Goal: Information Seeking & Learning: Learn about a topic

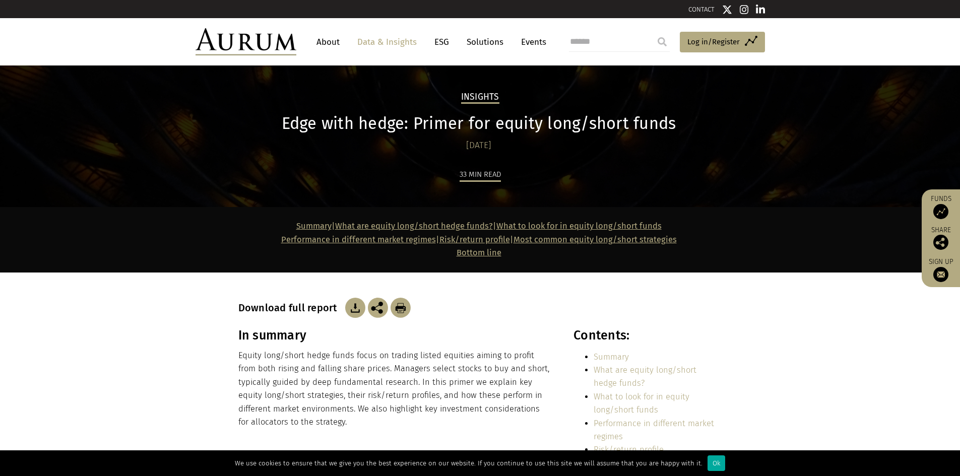
click at [309, 127] on img at bounding box center [355, 308] width 20 height 20
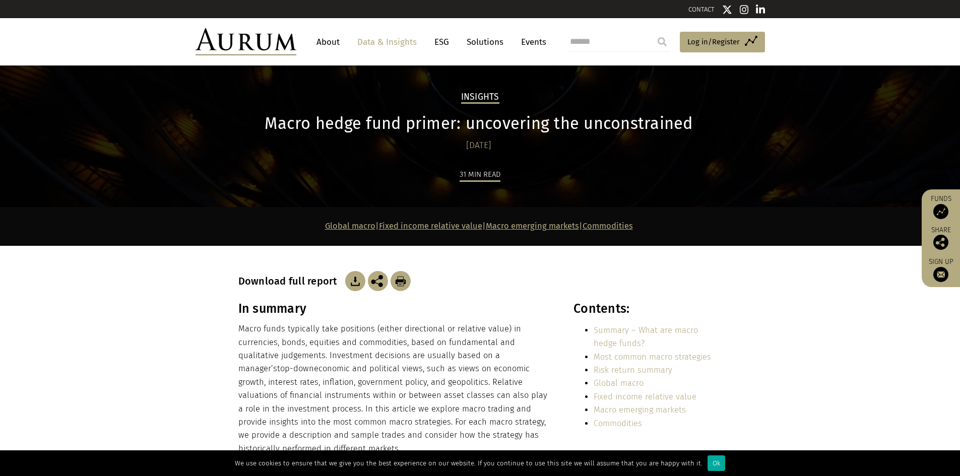
click at [353, 280] on img at bounding box center [355, 281] width 20 height 20
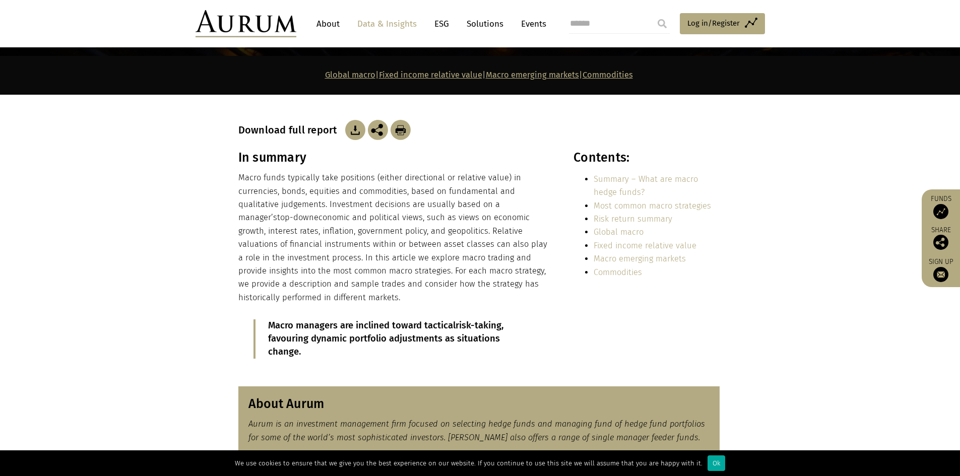
scroll to position [168, 0]
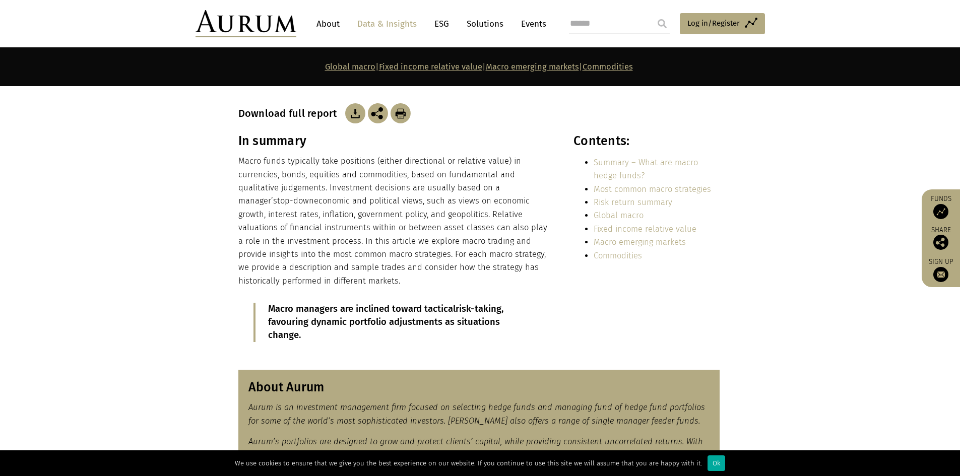
click at [338, 343] on div "In summary Macro funds typically take positions (either directional or relative…" at bounding box center [394, 246] width 313 height 224
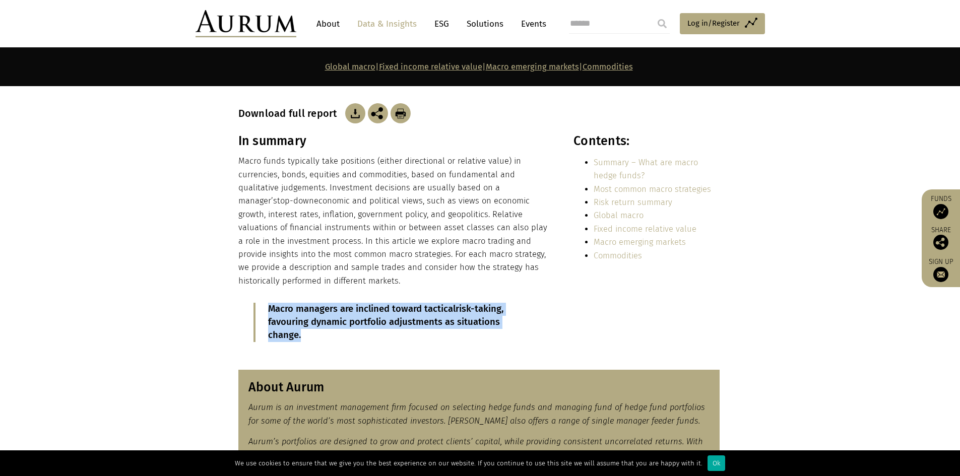
drag, startPoint x: 333, startPoint y: 333, endPoint x: 263, endPoint y: 311, distance: 73.3
click at [263, 311] on blockquote "Macro managers are inclined toward tactical risk-taking , favouring dynamic por…" at bounding box center [394, 322] width 283 height 39
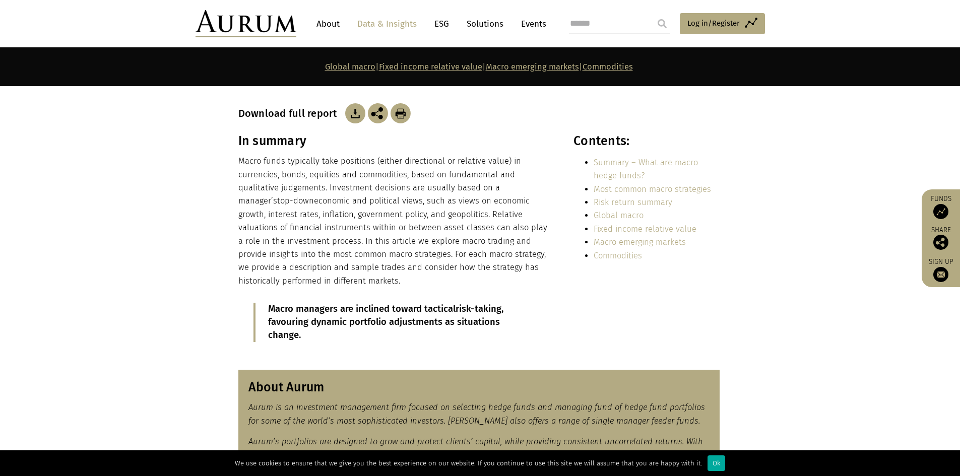
click at [373, 261] on p "Macro funds typically take positions (either directional or relative value) in …" at bounding box center [394, 221] width 313 height 133
drag, startPoint x: 372, startPoint y: 235, endPoint x: 441, endPoint y: 278, distance: 81.5
click at [441, 278] on p "Macro funds typically take positions (either directional or relative value) in …" at bounding box center [394, 221] width 313 height 133
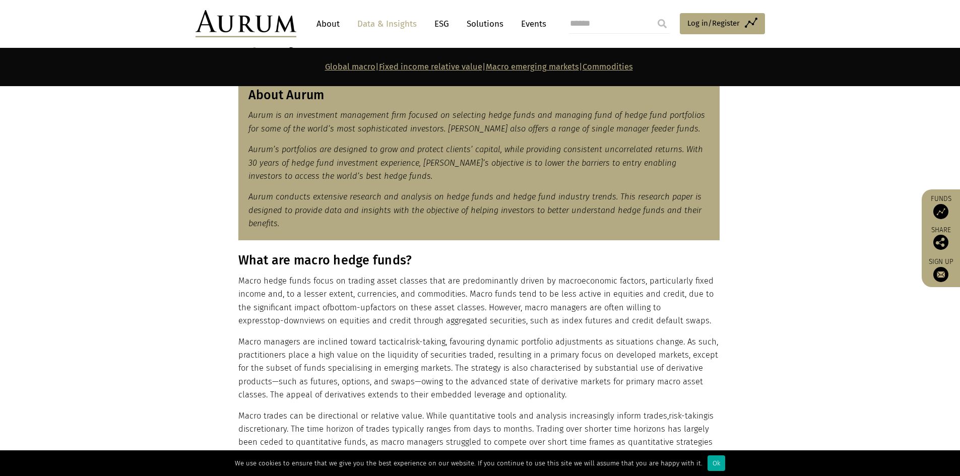
scroll to position [470, 0]
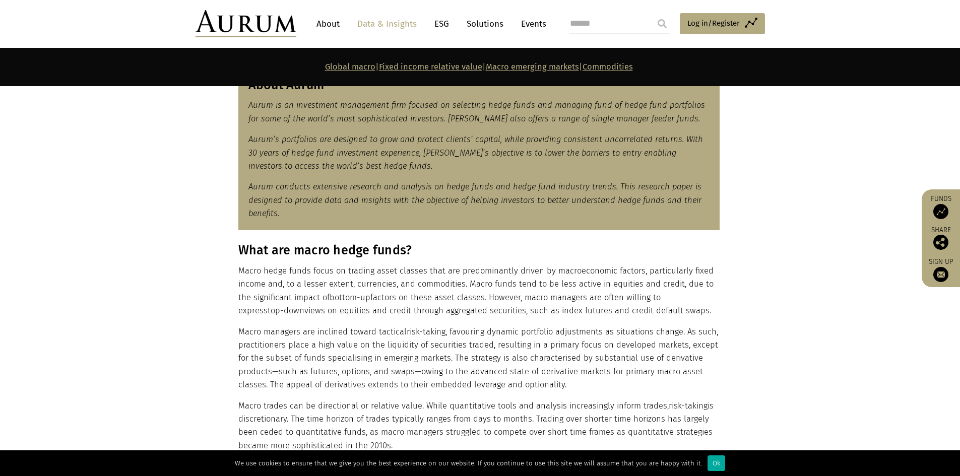
drag, startPoint x: 440, startPoint y: 275, endPoint x: 642, endPoint y: 309, distance: 205.5
click at [642, 309] on p "Macro hedge funds focus on trading asset classes that are predominantly driven …" at bounding box center [478, 291] width 481 height 53
drag, startPoint x: 644, startPoint y: 309, endPoint x: 288, endPoint y: 285, distance: 357.0
click at [288, 285] on p "Macro hedge funds focus on trading asset classes that are predominantly driven …" at bounding box center [478, 291] width 481 height 53
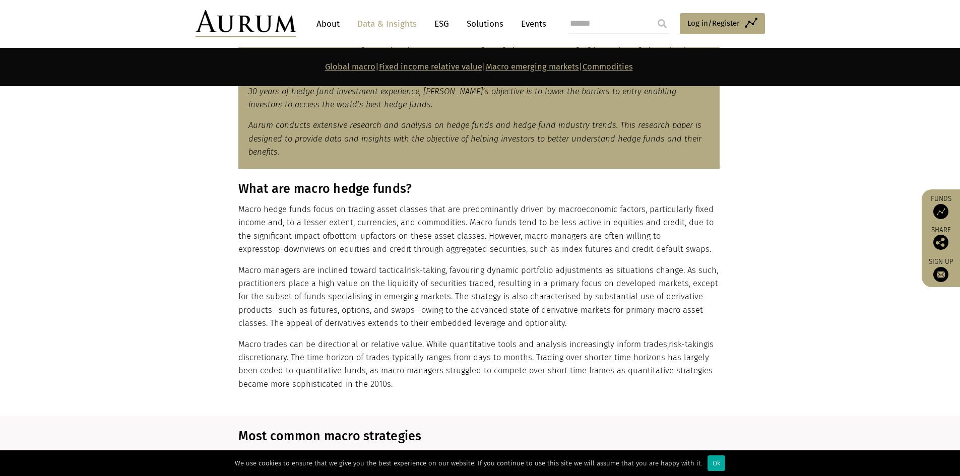
scroll to position [538, 0]
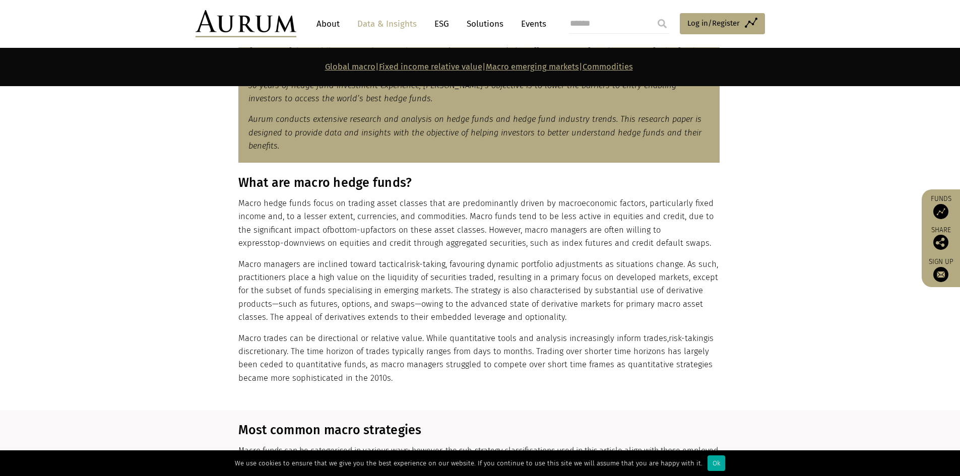
click at [463, 271] on p "Macro managers are inclined toward tactical risk-taking , favouring dynamic por…" at bounding box center [478, 291] width 481 height 67
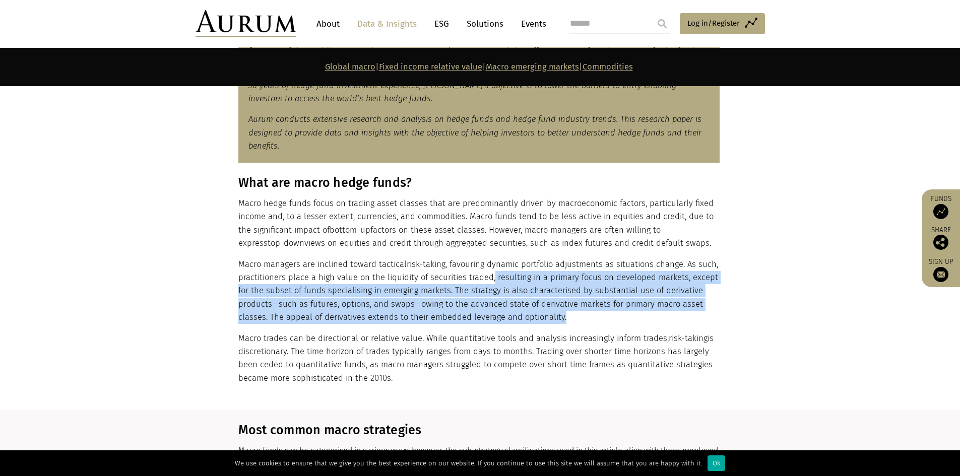
drag, startPoint x: 490, startPoint y: 273, endPoint x: 566, endPoint y: 313, distance: 86.8
click at [566, 313] on p "Macro managers are inclined toward tactical risk-taking , favouring dynamic por…" at bounding box center [478, 291] width 481 height 67
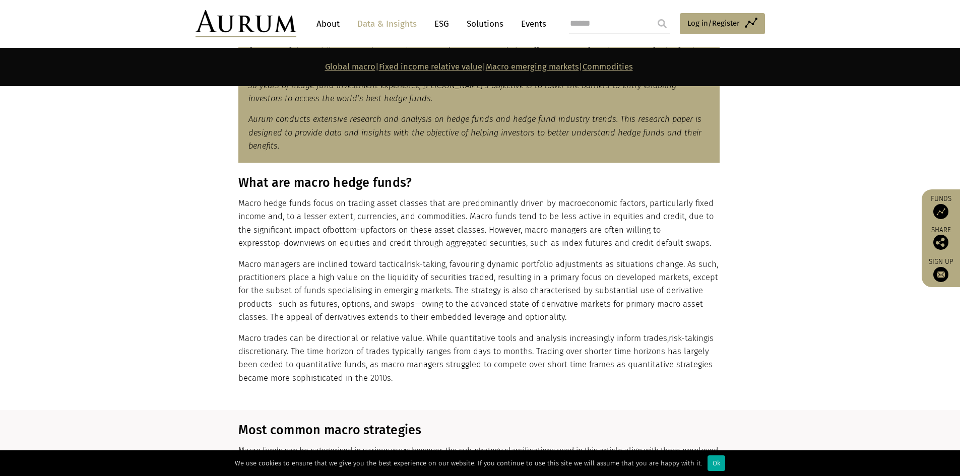
click at [570, 326] on div "What are macro hedge funds? Macro hedge funds focus on trading asset classes th…" at bounding box center [478, 280] width 481 height 210
drag, startPoint x: 564, startPoint y: 340, endPoint x: 586, endPoint y: 385, distance: 50.7
click at [586, 385] on section "What are macro hedge funds? Macro hedge funds focus on trading asset classes th…" at bounding box center [480, 292] width 960 height 235
click at [585, 385] on section "What are macro hedge funds? Macro hedge funds focus on trading asset classes th…" at bounding box center [480, 292] width 960 height 235
drag, startPoint x: 575, startPoint y: 376, endPoint x: 235, endPoint y: 341, distance: 341.5
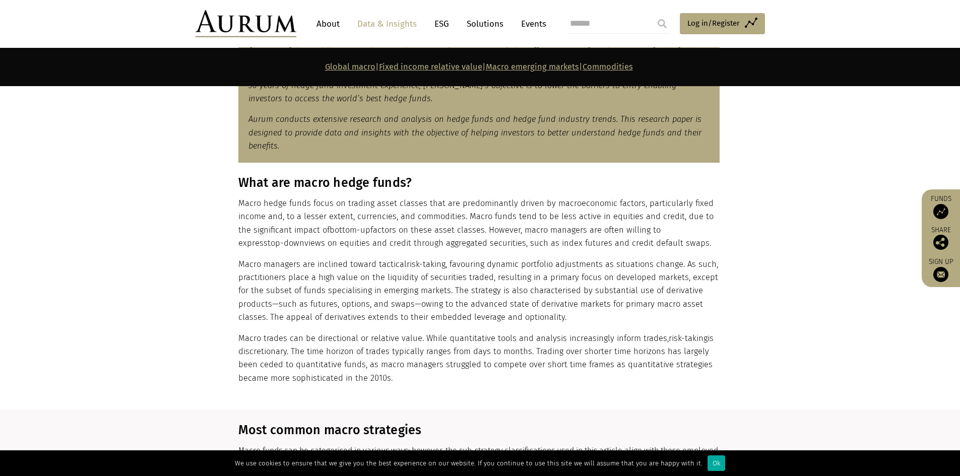
click at [235, 341] on div "What are macro hedge funds? Macro hedge funds focus on trading asset classes th…" at bounding box center [480, 280] width 504 height 210
click at [307, 231] on p "Macro hedge funds focus on trading asset classes that are predominantly driven …" at bounding box center [478, 223] width 481 height 53
drag, startPoint x: 339, startPoint y: 203, endPoint x: 659, endPoint y: 241, distance: 322.3
click at [659, 241] on p "Macro hedge funds focus on trading asset classes that are predominantly driven …" at bounding box center [478, 223] width 481 height 53
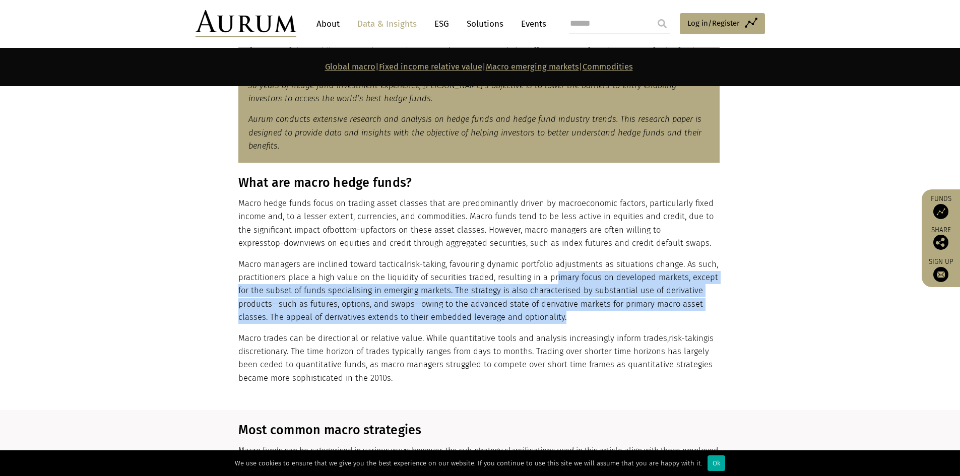
drag, startPoint x: 550, startPoint y: 273, endPoint x: 580, endPoint y: 322, distance: 57.5
click at [580, 322] on p "Macro managers are inclined toward tactical risk-taking , favouring dynamic por…" at bounding box center [478, 291] width 481 height 67
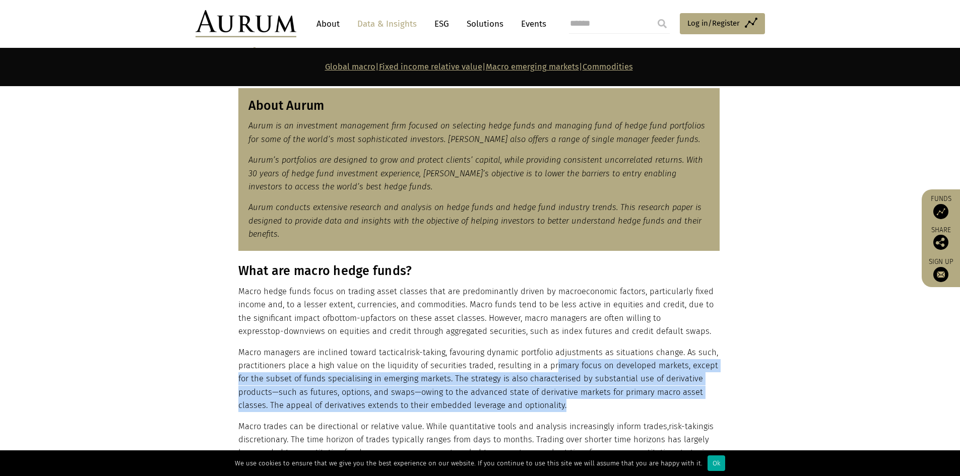
scroll to position [454, 0]
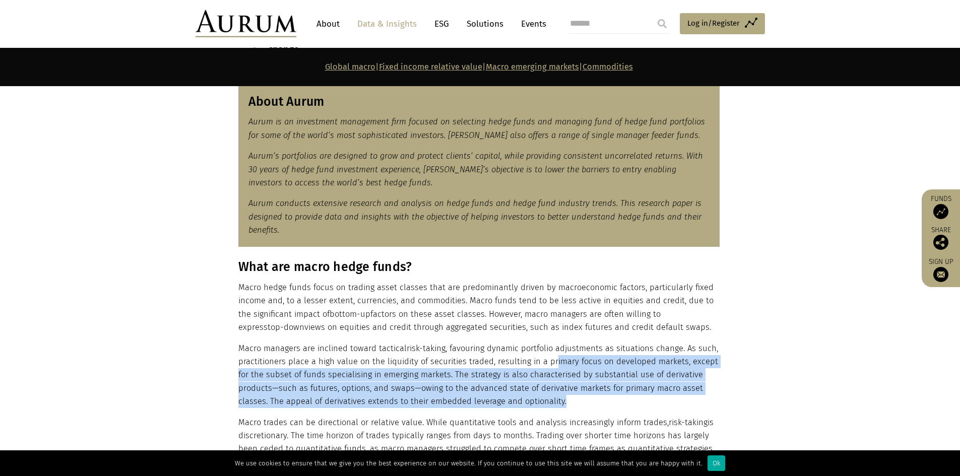
drag, startPoint x: 575, startPoint y: 306, endPoint x: 634, endPoint y: 327, distance: 62.0
click at [634, 327] on p "Macro hedge funds focus on trading asset classes that are predominantly driven …" at bounding box center [478, 307] width 481 height 53
click at [649, 329] on p "Macro hedge funds focus on trading asset classes that are predominantly driven …" at bounding box center [478, 307] width 481 height 53
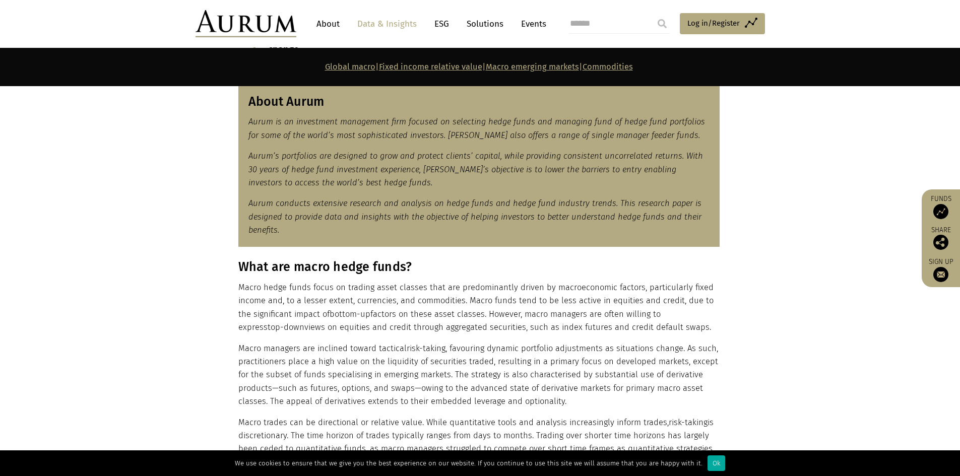
scroll to position [470, 0]
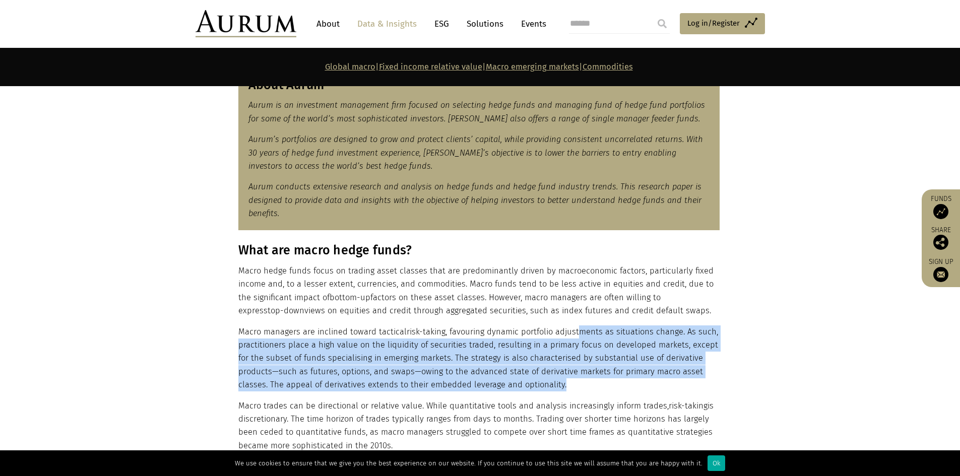
drag, startPoint x: 578, startPoint y: 326, endPoint x: 639, endPoint y: 389, distance: 87.3
click at [639, 389] on p "Macro managers are inclined toward tactical risk-taking , favouring dynamic por…" at bounding box center [478, 359] width 481 height 67
click at [506, 344] on p "Macro managers are inclined toward tactical risk-taking , favouring dynamic por…" at bounding box center [478, 359] width 481 height 67
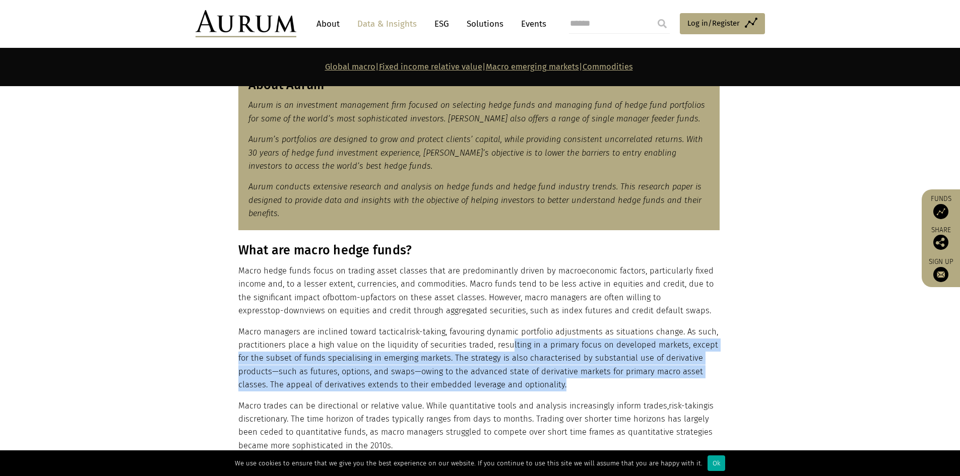
drag, startPoint x: 506, startPoint y: 344, endPoint x: 595, endPoint y: 389, distance: 99.8
click at [595, 389] on p "Macro managers are inclined toward tactical risk-taking , favouring dynamic por…" at bounding box center [478, 359] width 481 height 67
click at [573, 383] on p "Macro managers are inclined toward tactical risk-taking , favouring dynamic por…" at bounding box center [478, 359] width 481 height 67
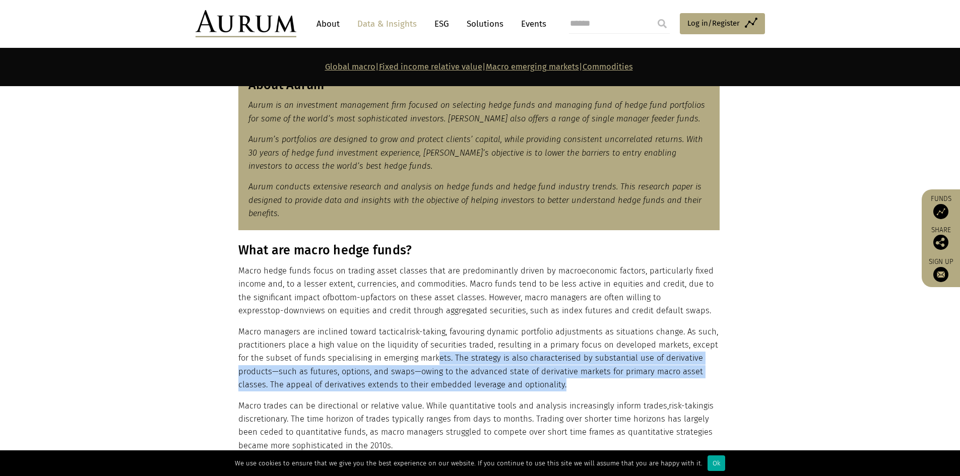
drag, startPoint x: 572, startPoint y: 383, endPoint x: 434, endPoint y: 357, distance: 140.5
click at [434, 357] on p "Macro managers are inclined toward tactical risk-taking , favouring dynamic por…" at bounding box center [478, 359] width 481 height 67
click at [389, 379] on p "Macro managers are inclined toward tactical risk-taking , favouring dynamic por…" at bounding box center [478, 359] width 481 height 67
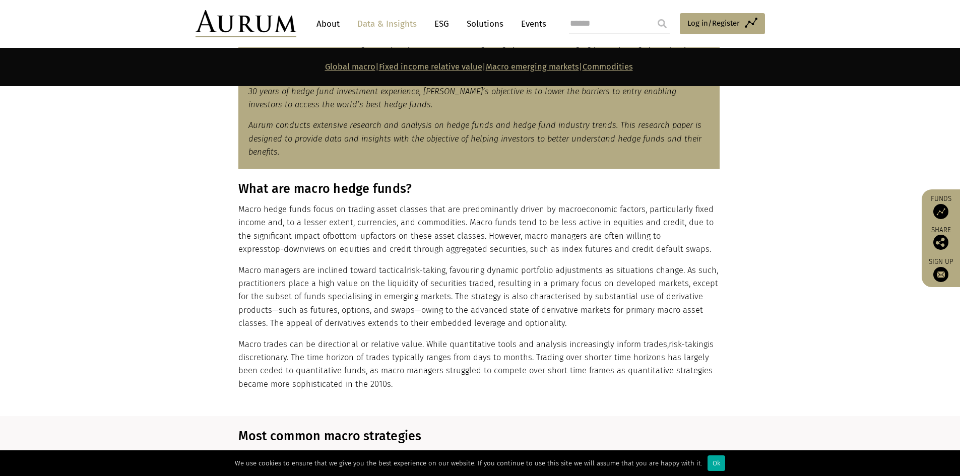
scroll to position [538, 0]
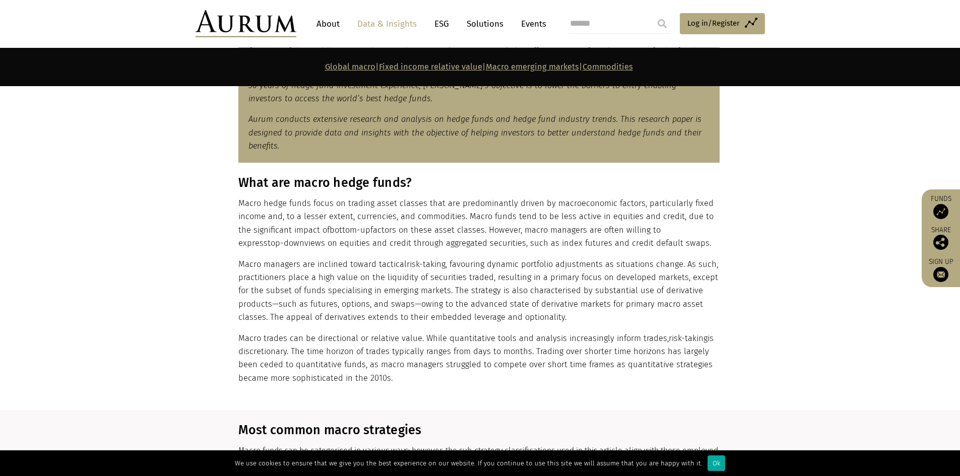
drag, startPoint x: 426, startPoint y: 336, endPoint x: 479, endPoint y: 379, distance: 68.1
click at [479, 379] on p "Macro trades can be directional or relative value. While quantitative tools and…" at bounding box center [478, 358] width 481 height 53
click at [520, 374] on p "Macro trades can be directional or relative value. While quantitative tools and…" at bounding box center [478, 358] width 481 height 53
drag, startPoint x: 539, startPoint y: 352, endPoint x: 559, endPoint y: 376, distance: 31.8
click at [559, 376] on p "Macro trades can be directional or relative value. While quantitative tools and…" at bounding box center [478, 358] width 481 height 53
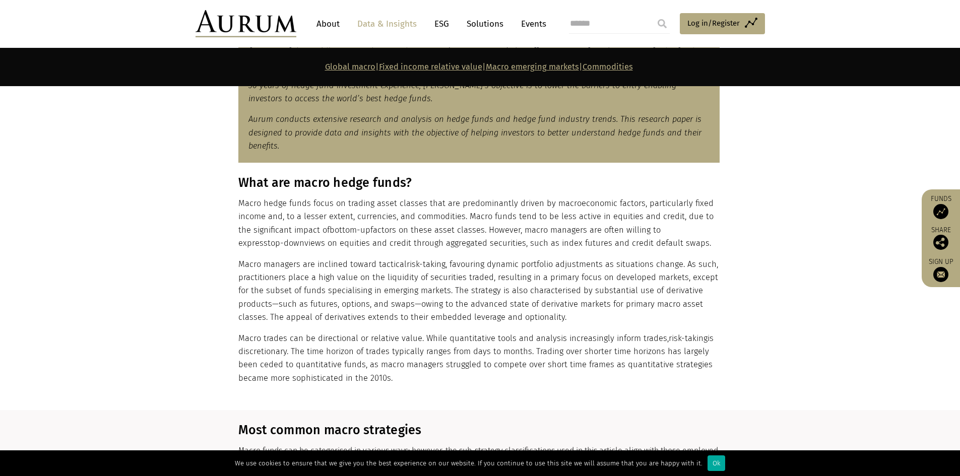
click at [559, 376] on p "Macro trades can be directional or relative value. While quantitative tools and…" at bounding box center [478, 358] width 481 height 53
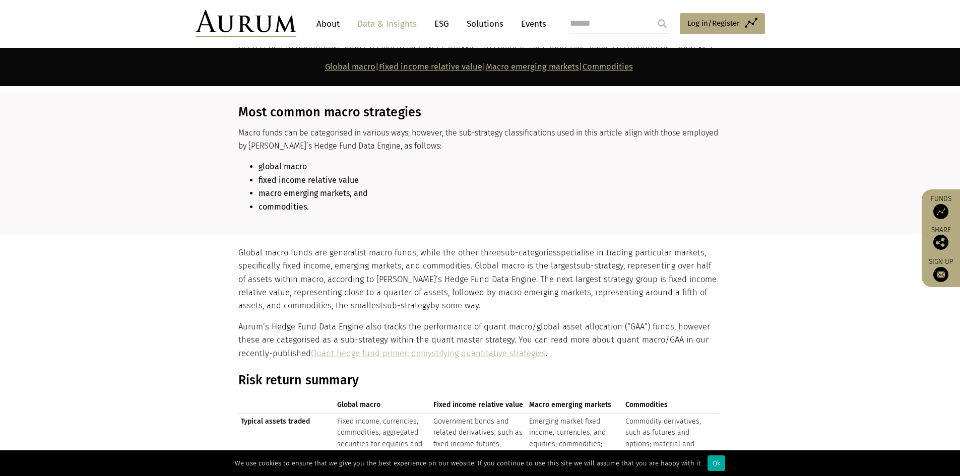
scroll to position [857, 0]
drag, startPoint x: 478, startPoint y: 278, endPoint x: 497, endPoint y: 309, distance: 37.3
click at [497, 309] on p "Global macro funds are generalist macro funds, while the other three sub-catego…" at bounding box center [478, 278] width 481 height 67
click at [485, 296] on p "Global macro funds are generalist macro funds, while the other three sub-catego…" at bounding box center [478, 278] width 481 height 67
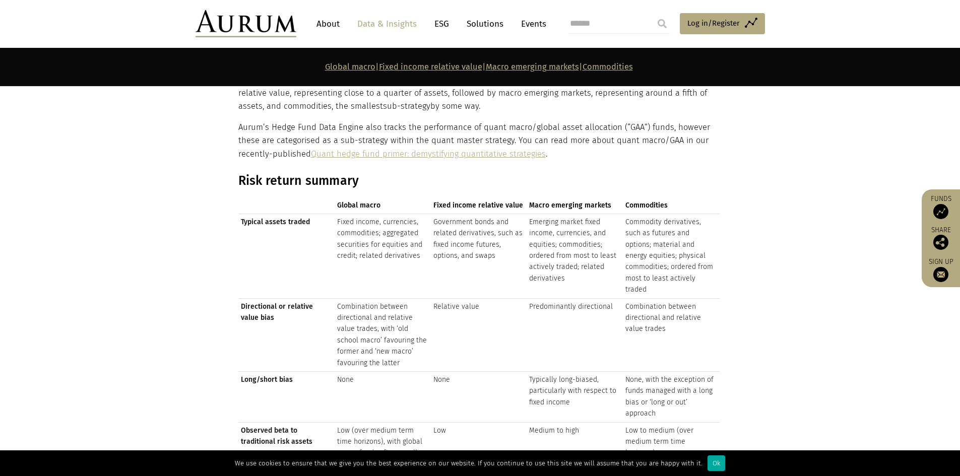
scroll to position [1058, 0]
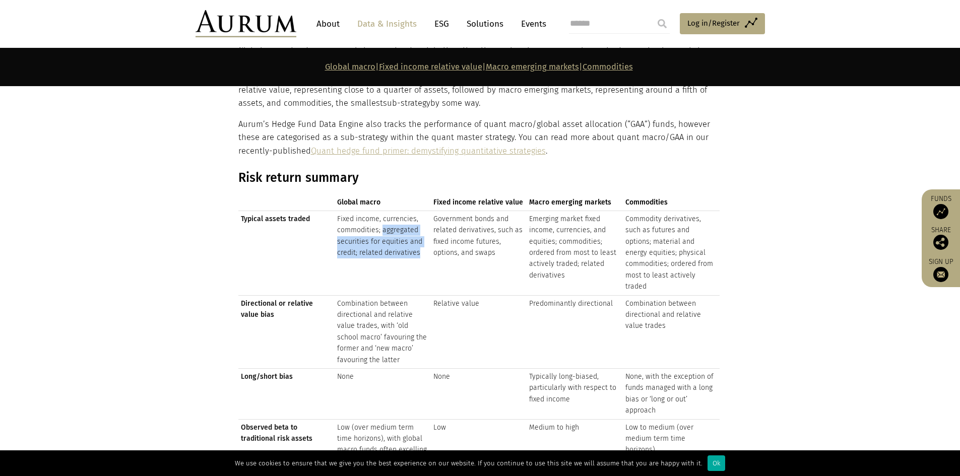
drag, startPoint x: 382, startPoint y: 232, endPoint x: 417, endPoint y: 259, distance: 43.8
click at [417, 259] on td "Fixed income, currencies, commodities; aggregated securities for equities and c…" at bounding box center [383, 253] width 96 height 85
click at [389, 306] on td "Combination between directional and relative value trades, with ‘old school mac…" at bounding box center [383, 331] width 96 height 73
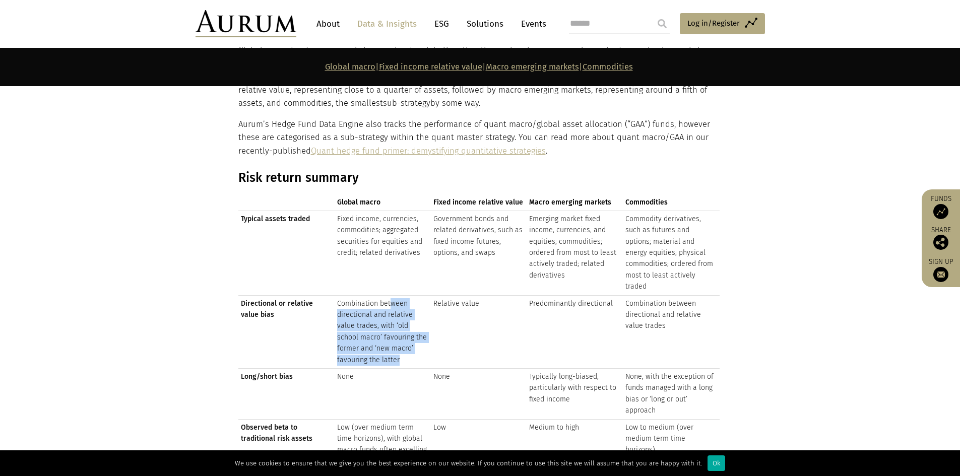
drag, startPoint x: 391, startPoint y: 292, endPoint x: 398, endPoint y: 350, distance: 58.9
click at [398, 350] on td "Combination between directional and relative value trades, with ‘old school mac…" at bounding box center [383, 331] width 96 height 73
drag, startPoint x: 398, startPoint y: 349, endPoint x: 336, endPoint y: 322, distance: 67.7
click at [336, 322] on td "Combination between directional and relative value trades, with ‘old school mac…" at bounding box center [383, 331] width 96 height 73
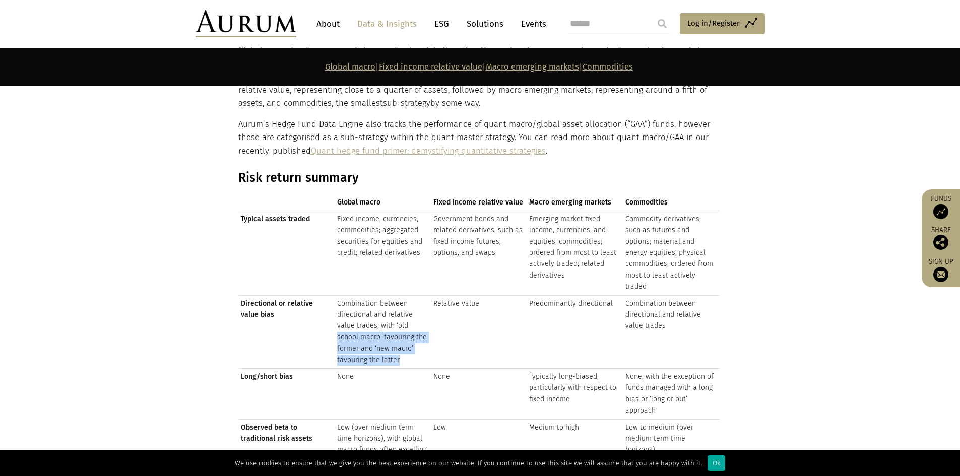
click at [403, 345] on td "Combination between directional and relative value trades, with ‘old school mac…" at bounding box center [383, 331] width 96 height 73
drag, startPoint x: 403, startPoint y: 345, endPoint x: 375, endPoint y: 333, distance: 30.2
click at [375, 333] on td "Combination between directional and relative value trades, with ‘old school mac…" at bounding box center [383, 331] width 96 height 73
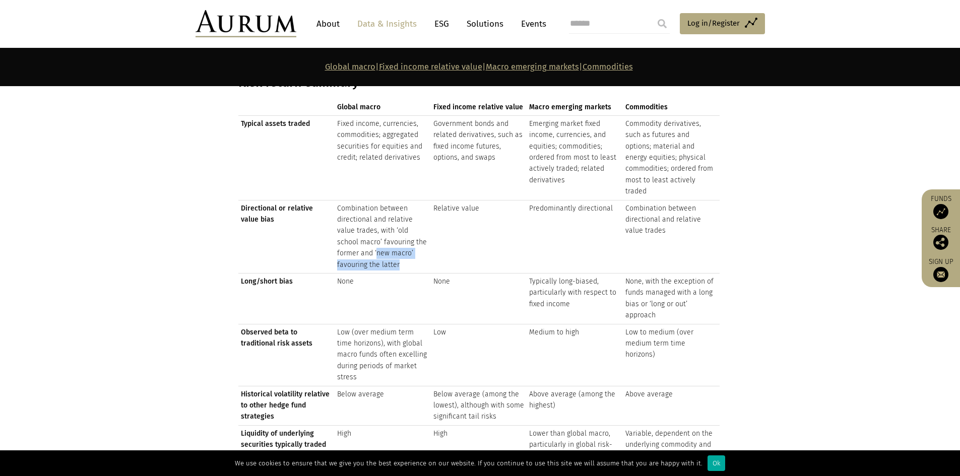
scroll to position [1159, 0]
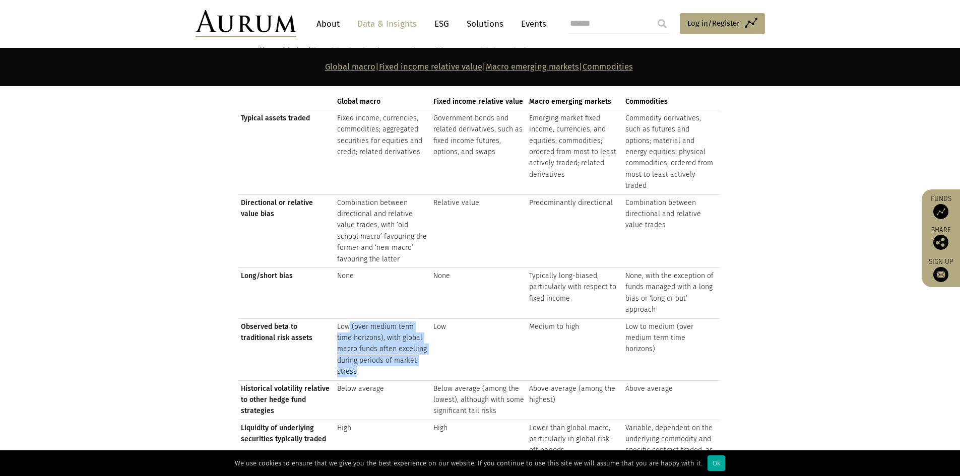
drag, startPoint x: 349, startPoint y: 308, endPoint x: 412, endPoint y: 349, distance: 74.9
click at [412, 349] on td "Low (over medium term time horizons), with global macro funds often excelling d…" at bounding box center [383, 349] width 96 height 62
click at [418, 349] on td "Low (over medium term time horizons), with global macro funds often excelling d…" at bounding box center [383, 349] width 96 height 62
drag, startPoint x: 418, startPoint y: 349, endPoint x: 336, endPoint y: 312, distance: 90.3
click at [336, 318] on td "Low (over medium term time horizons), with global macro funds often excelling d…" at bounding box center [383, 349] width 96 height 62
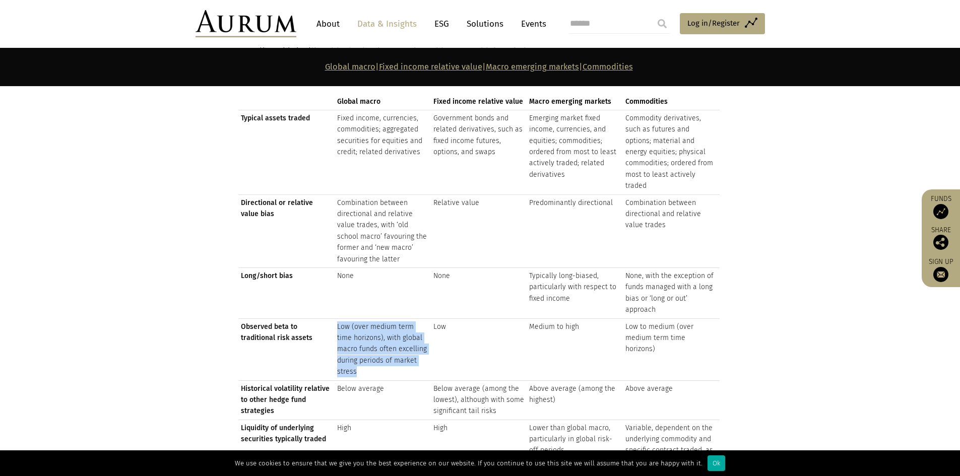
click at [375, 321] on td "Low (over medium term time horizons), with global macro funds often excelling d…" at bounding box center [383, 349] width 96 height 62
drag, startPoint x: 381, startPoint y: 324, endPoint x: 414, endPoint y: 352, distance: 42.5
click at [414, 352] on td "Low (over medium term time horizons), with global macro funds often excelling d…" at bounding box center [383, 349] width 96 height 62
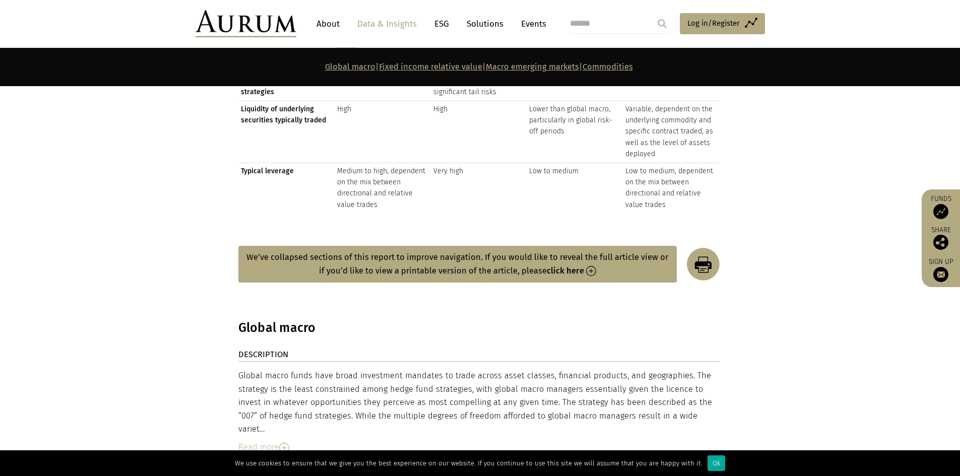
scroll to position [1495, 0]
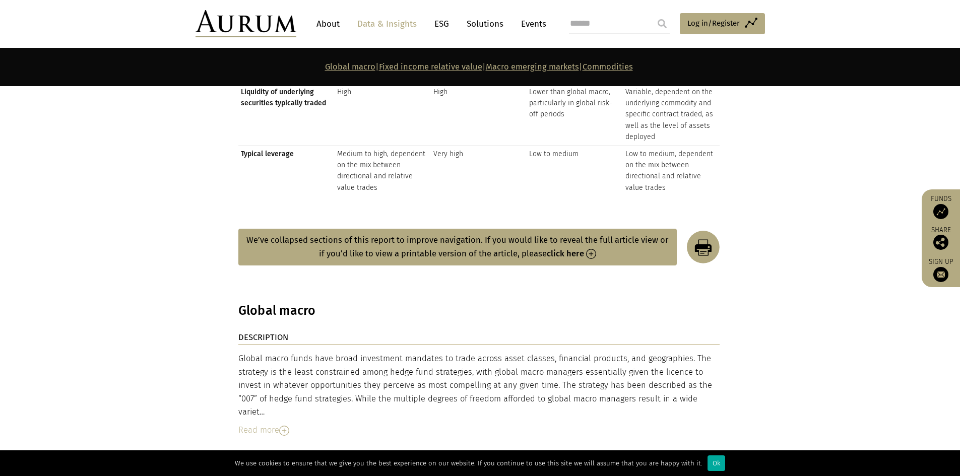
drag, startPoint x: 416, startPoint y: 340, endPoint x: 697, endPoint y: 380, distance: 284.0
click at [697, 380] on div "Global macro funds have broad investment mandates to trade across asset classes…" at bounding box center [478, 385] width 481 height 67
click at [687, 374] on div "Global macro funds have broad investment mandates to trade across asset classes…" at bounding box center [478, 385] width 481 height 67
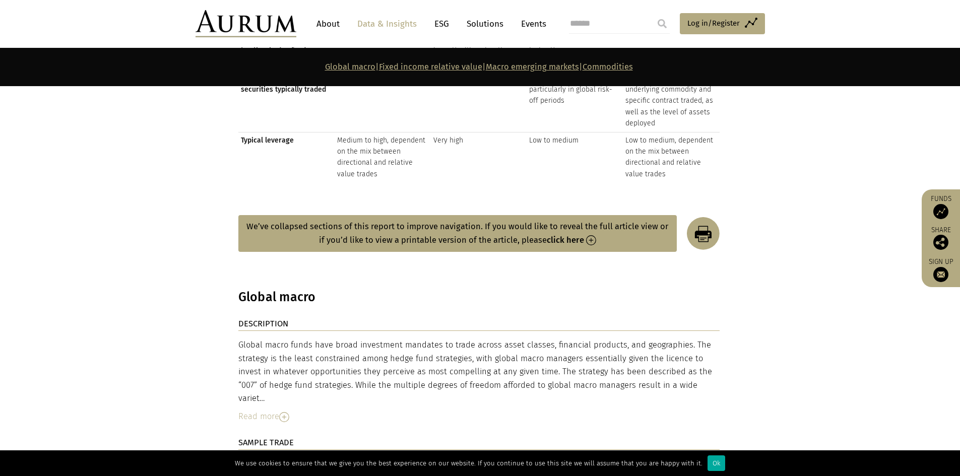
scroll to position [1512, 0]
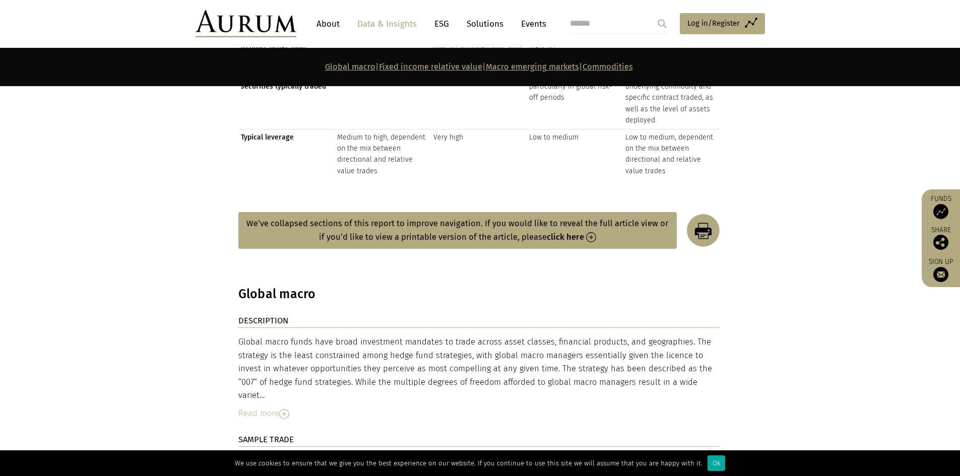
click at [281, 409] on img at bounding box center [284, 414] width 10 height 10
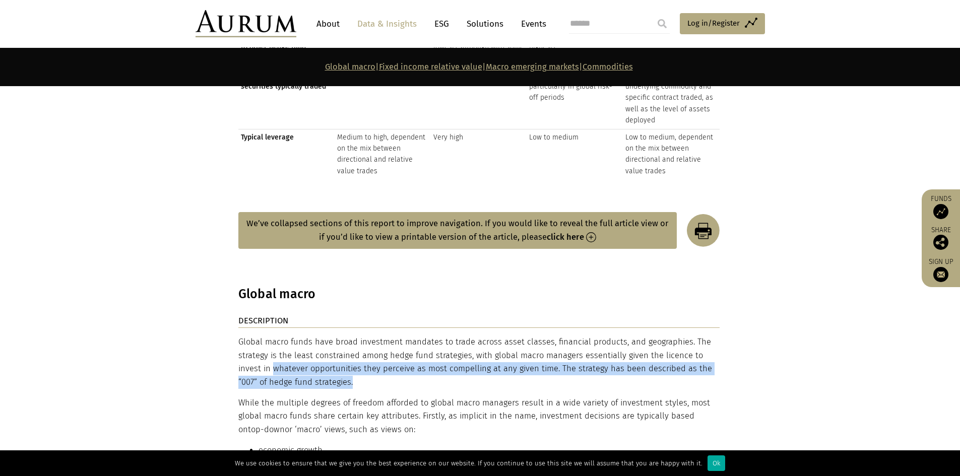
drag, startPoint x: 335, startPoint y: 361, endPoint x: 248, endPoint y: 345, distance: 88.7
click at [248, 345] on p "Global macro funds have broad investment mandates to trade across asset classes…" at bounding box center [478, 362] width 481 height 53
click at [438, 348] on p "Global macro funds have broad investment mandates to trade across asset classes…" at bounding box center [478, 362] width 481 height 53
drag, startPoint x: 504, startPoint y: 335, endPoint x: 716, endPoint y: 353, distance: 213.0
click at [716, 353] on p "Global macro funds have broad investment mandates to trade across asset classes…" at bounding box center [478, 362] width 481 height 53
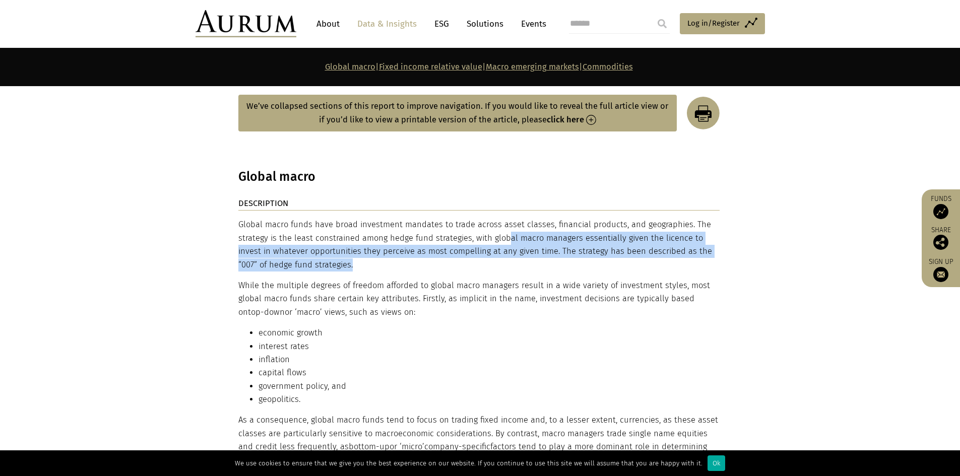
scroll to position [1646, 0]
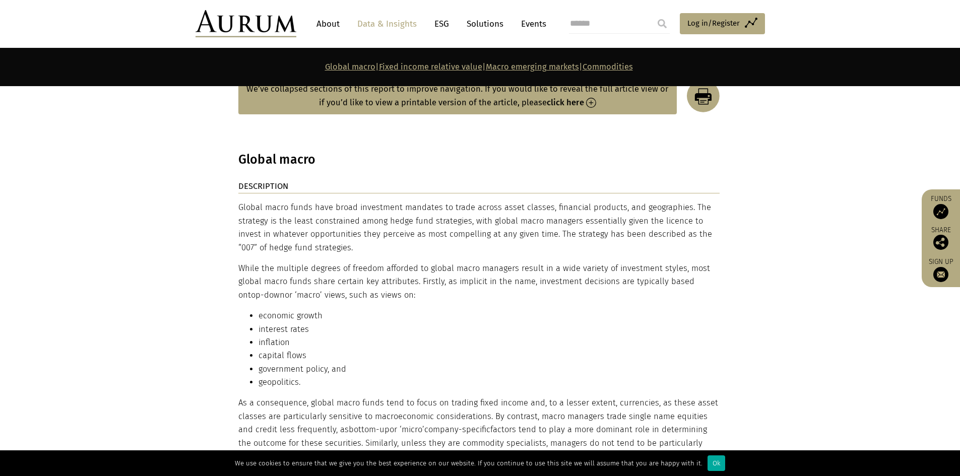
click at [577, 397] on p "As a consequence, global macro funds tend to focus on trading fixed income and,…" at bounding box center [478, 437] width 481 height 80
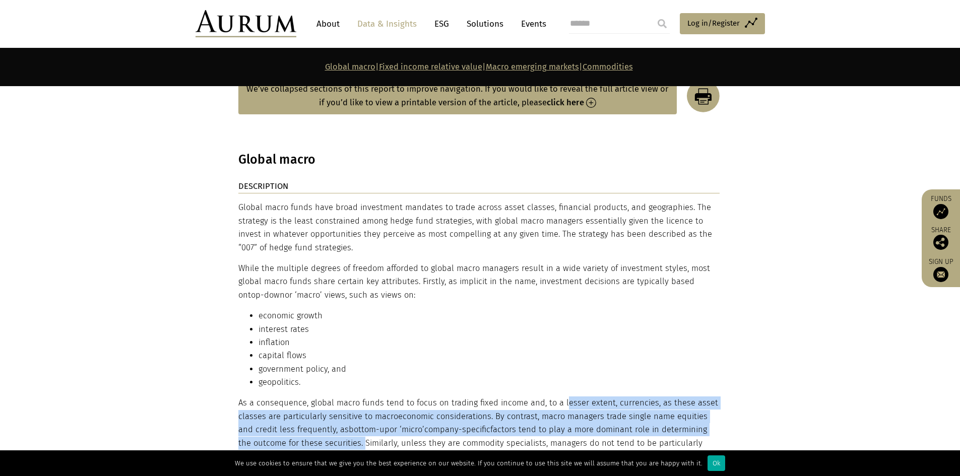
drag, startPoint x: 563, startPoint y: 384, endPoint x: 347, endPoint y: 422, distance: 219.4
click at [347, 422] on p "As a consequence, global macro funds tend to focus on trading fixed income and,…" at bounding box center [478, 437] width 481 height 80
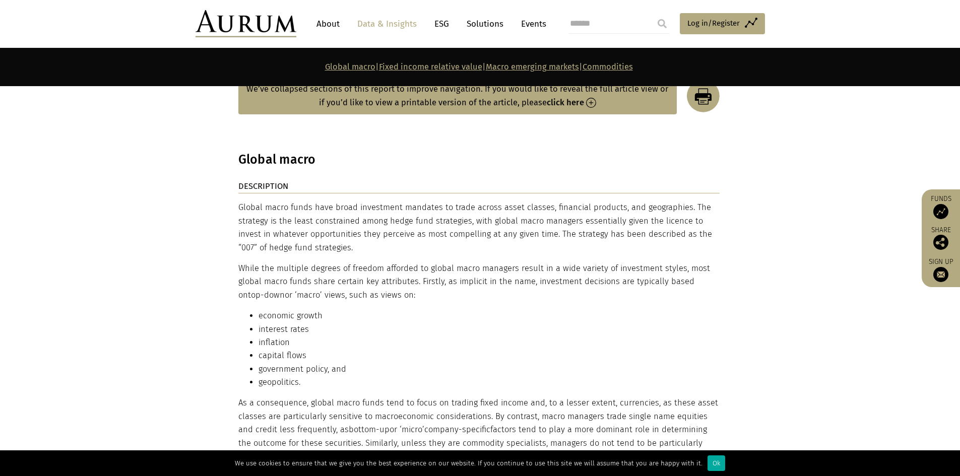
click at [370, 419] on p "As a consequence, global macro funds tend to focus on trading fixed income and,…" at bounding box center [478, 437] width 481 height 80
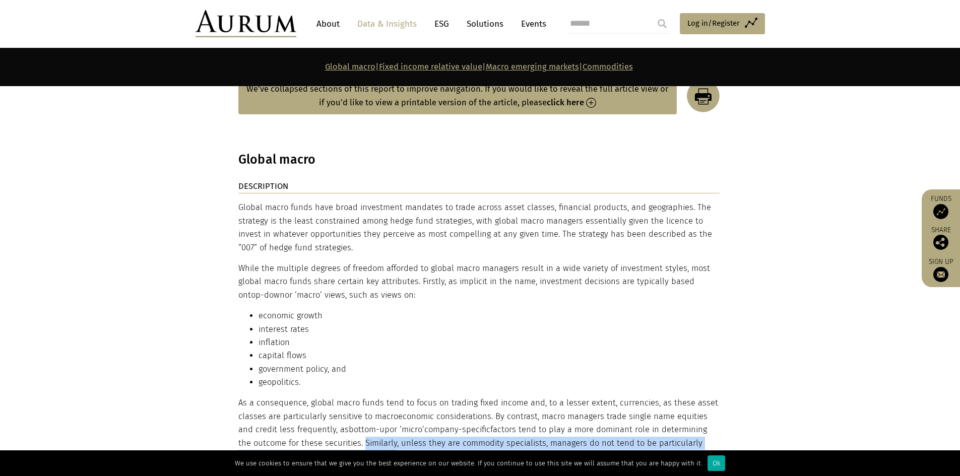
drag, startPoint x: 346, startPoint y: 421, endPoint x: 354, endPoint y: 429, distance: 11.8
click at [354, 429] on p "As a consequence, global macro funds tend to focus on trading fixed income and,…" at bounding box center [478, 437] width 481 height 80
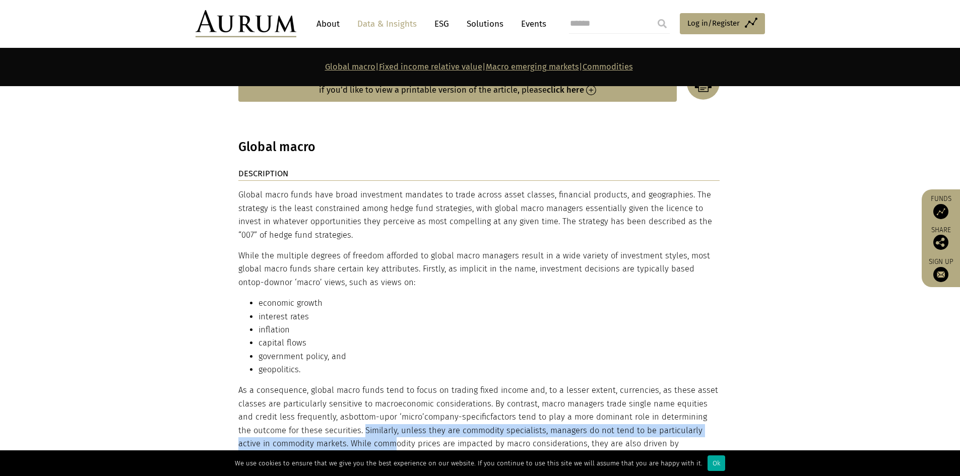
scroll to position [1663, 0]
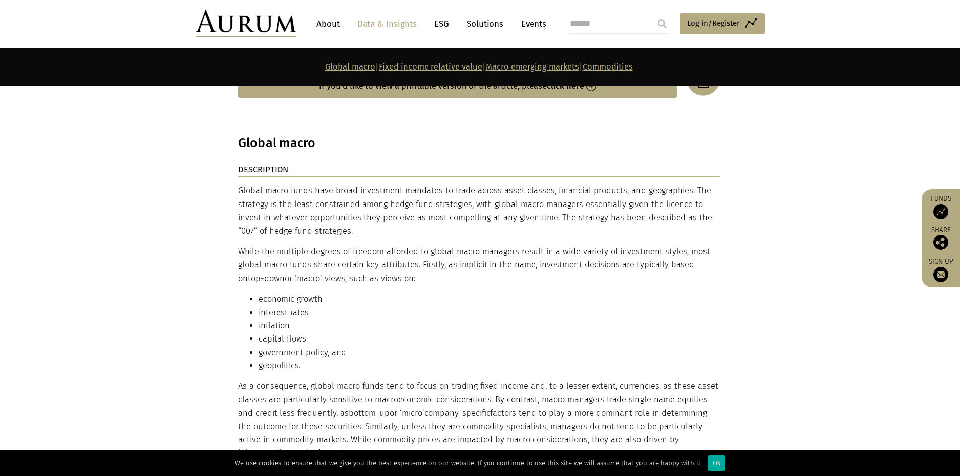
click at [361, 419] on p "As a consequence, global macro funds tend to focus on trading fixed income and,…" at bounding box center [478, 420] width 481 height 80
drag, startPoint x: 361, startPoint y: 419, endPoint x: 547, endPoint y: 421, distance: 185.9
click at [547, 421] on p "As a consequence, global macro funds tend to focus on trading fixed income and,…" at bounding box center [478, 420] width 481 height 80
click at [617, 422] on p "As a consequence, global macro funds tend to focus on trading fixed income and,…" at bounding box center [478, 420] width 481 height 80
drag, startPoint x: 555, startPoint y: 419, endPoint x: 380, endPoint y: 431, distance: 175.3
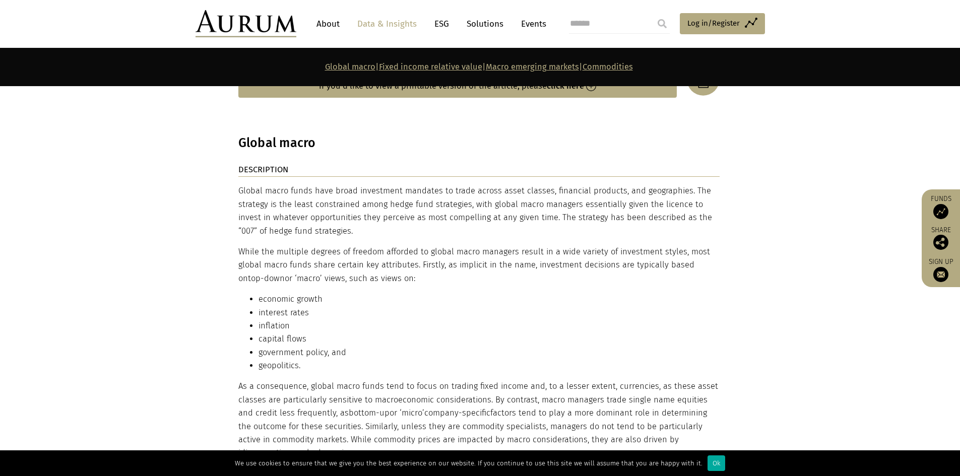
click at [380, 431] on p "As a consequence, global macro funds tend to focus on trading fixed income and,…" at bounding box center [478, 420] width 481 height 80
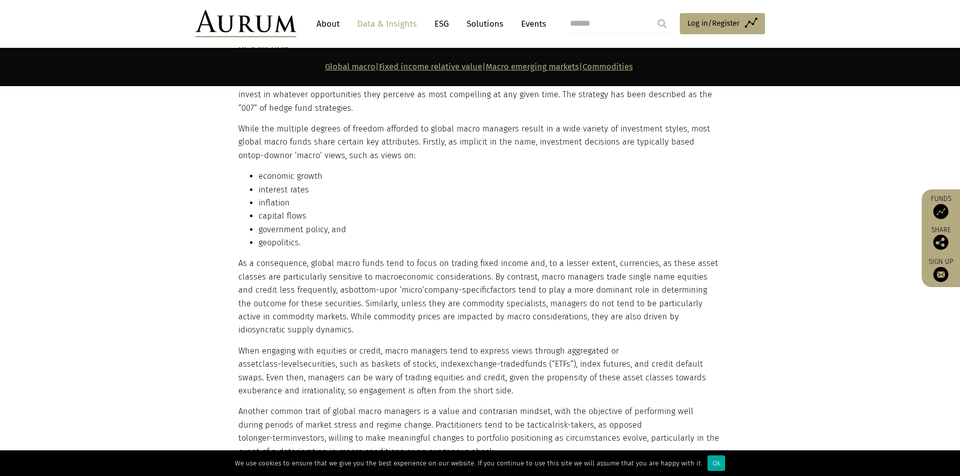
scroll to position [1797, 0]
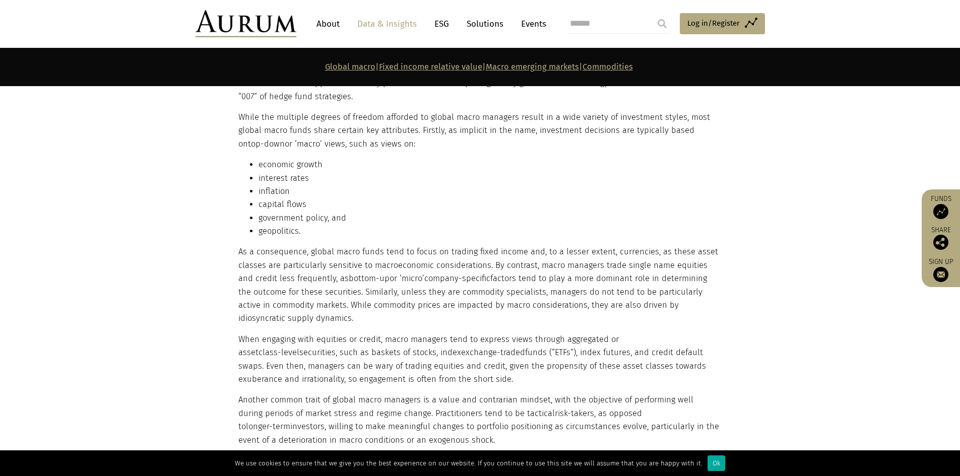
drag, startPoint x: 382, startPoint y: 381, endPoint x: 410, endPoint y: 416, distance: 44.5
click at [410, 416] on p "Another common trait of global macro managers is a value and contrarian mindset…" at bounding box center [478, 420] width 481 height 53
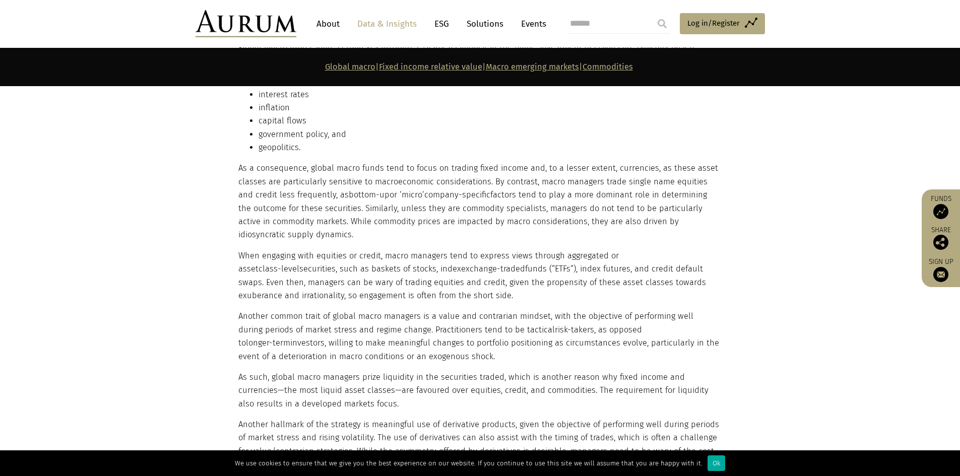
scroll to position [1898, 0]
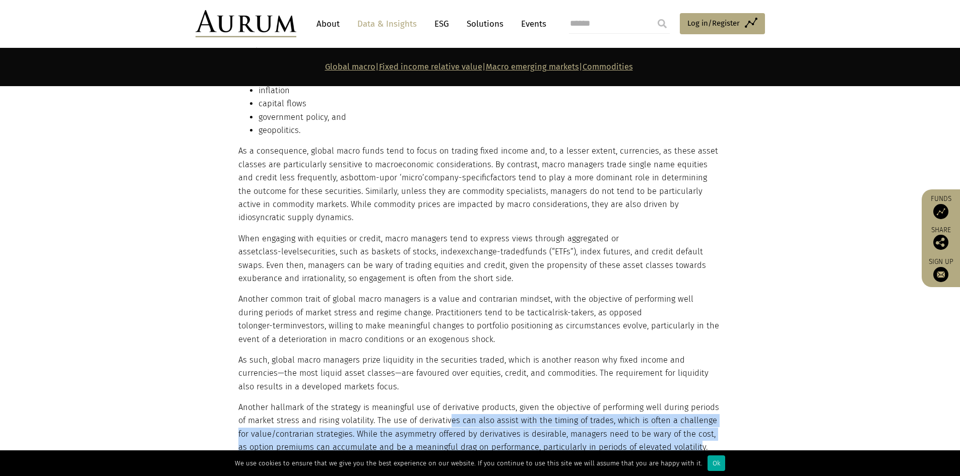
drag, startPoint x: 449, startPoint y: 392, endPoint x: 681, endPoint y: 419, distance: 232.8
click at [681, 419] on p "Another hallmark of the strategy is meaningful use of derivative products, give…" at bounding box center [478, 441] width 481 height 80
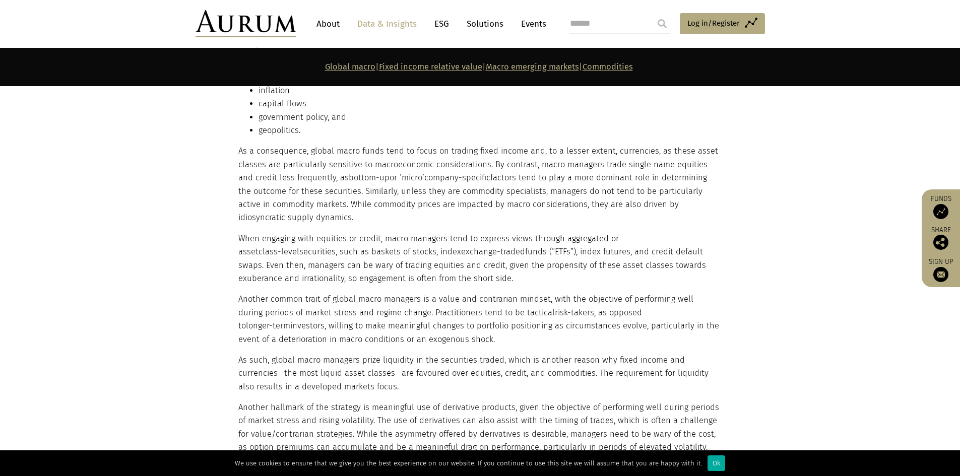
click at [399, 401] on p "Another hallmark of the strategy is meaningful use of derivative products, give…" at bounding box center [478, 441] width 481 height 80
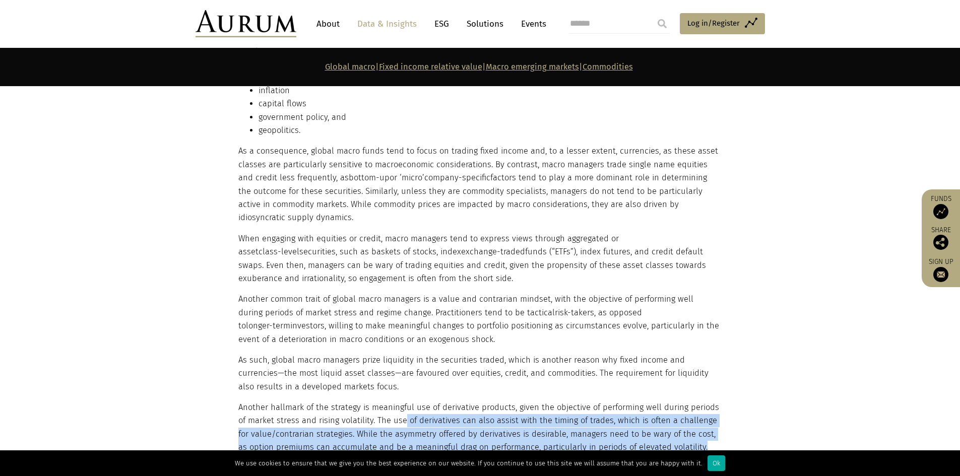
drag, startPoint x: 404, startPoint y: 395, endPoint x: 710, endPoint y: 422, distance: 308.1
click at [710, 422] on p "Another hallmark of the strategy is meaningful use of derivative products, give…" at bounding box center [478, 441] width 481 height 80
drag, startPoint x: 691, startPoint y: 420, endPoint x: 376, endPoint y: 402, distance: 315.5
click at [376, 402] on p "Another hallmark of the strategy is meaningful use of derivative products, give…" at bounding box center [478, 441] width 481 height 80
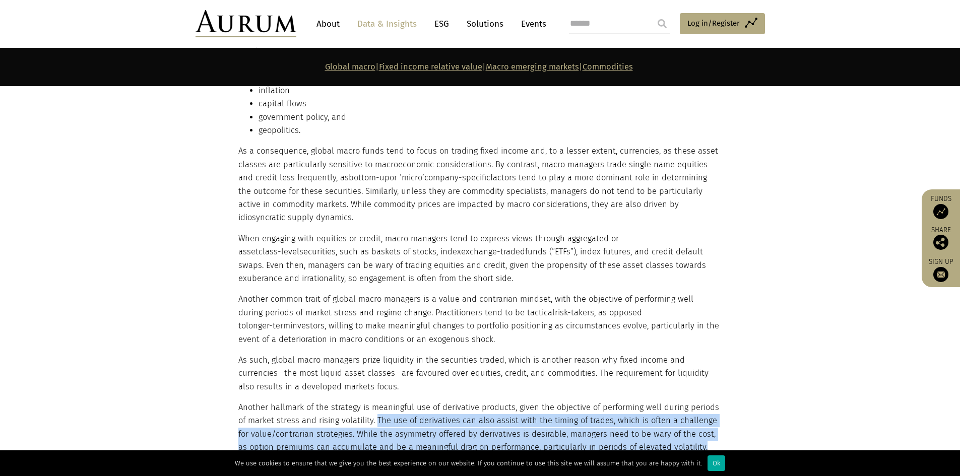
click at [419, 402] on p "Another hallmark of the strategy is meaningful use of derivative products, give…" at bounding box center [478, 441] width 481 height 80
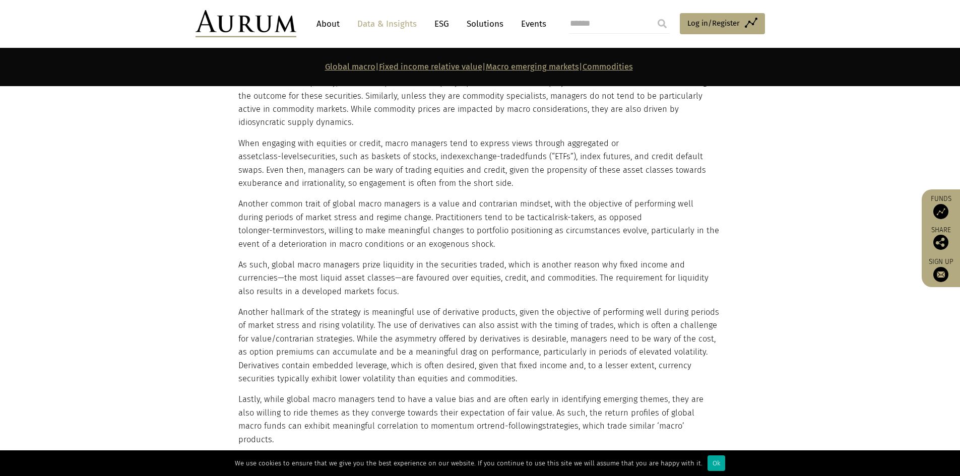
scroll to position [1999, 0]
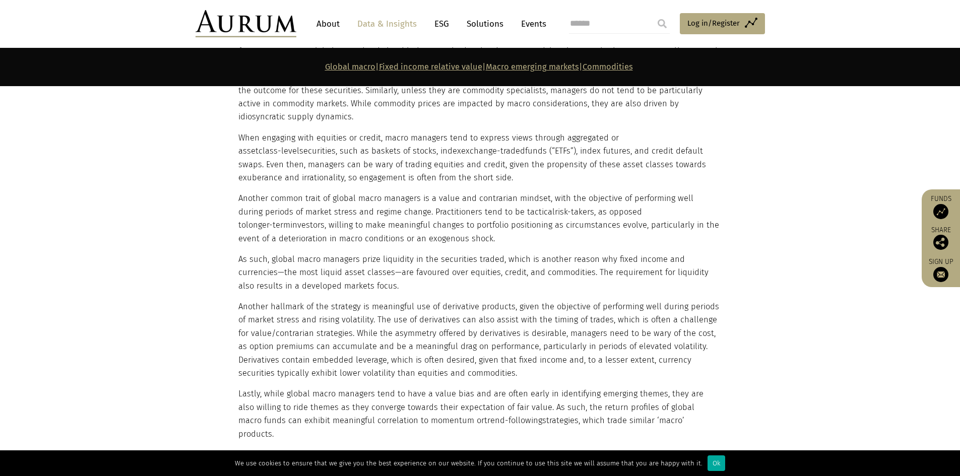
drag, startPoint x: 493, startPoint y: 381, endPoint x: 681, endPoint y: 396, distance: 188.6
click at [681, 396] on p "Lastly, while global macro managers tend to have a value bias and are often ear…" at bounding box center [478, 413] width 481 height 53
click at [668, 396] on p "Lastly, while global macro managers tend to have a value bias and are often ear…" at bounding box center [478, 413] width 481 height 53
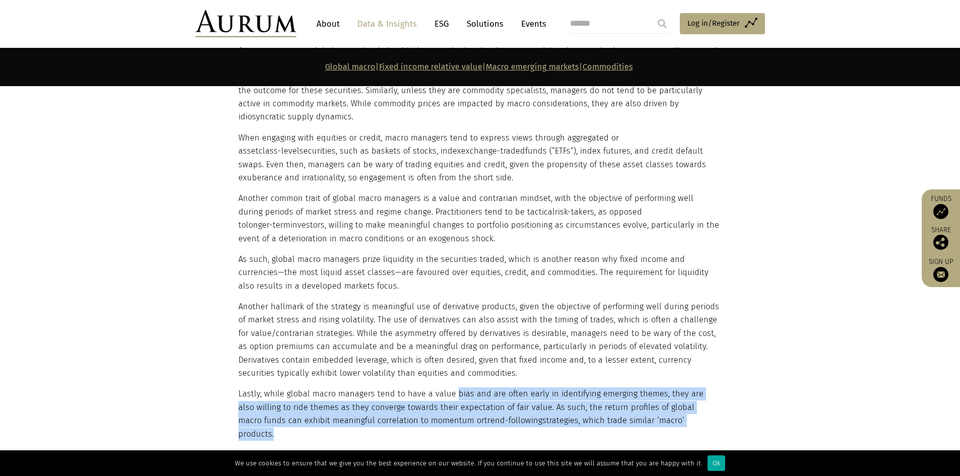
drag, startPoint x: 668, startPoint y: 396, endPoint x: 451, endPoint y: 369, distance: 218.4
click at [451, 387] on p "Lastly, while global macro managers tend to have a value bias and are often ear…" at bounding box center [478, 413] width 481 height 53
click at [443, 389] on p "Lastly, while global macro managers tend to have a value bias and are often ear…" at bounding box center [478, 413] width 481 height 53
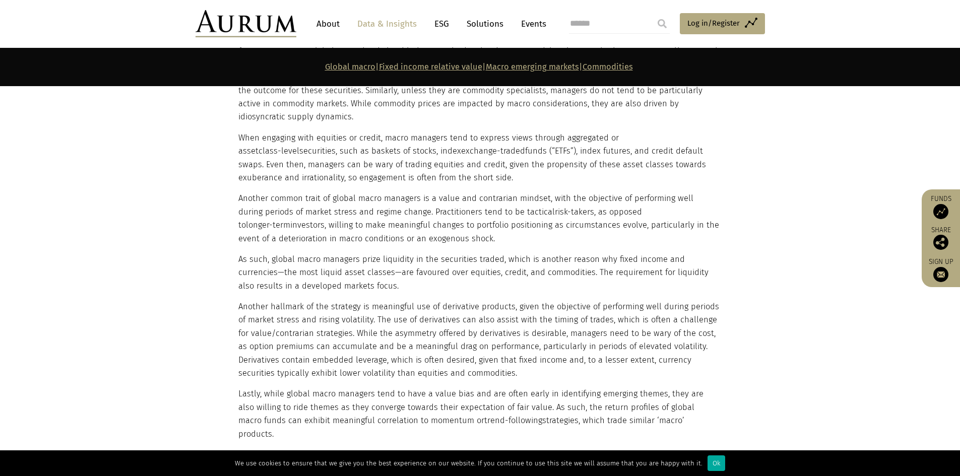
drag, startPoint x: 451, startPoint y: 388, endPoint x: 670, endPoint y: 400, distance: 219.0
click at [670, 400] on p "Lastly, while global macro managers tend to have a value bias and are often ear…" at bounding box center [478, 413] width 481 height 53
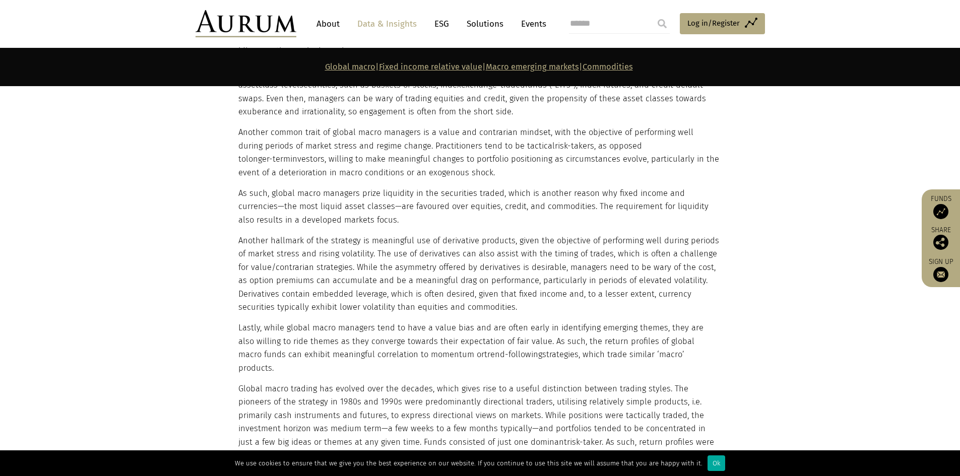
scroll to position [2066, 0]
